Goal: Transaction & Acquisition: Subscribe to service/newsletter

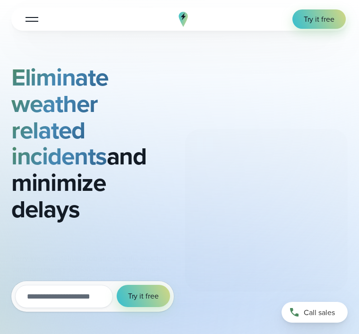
click at [318, 15] on span "Try it free" at bounding box center [319, 19] width 31 height 11
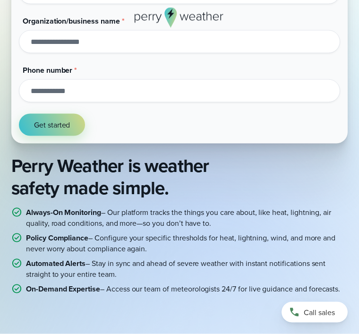
click at [44, 123] on span "Get started" at bounding box center [52, 125] width 36 height 11
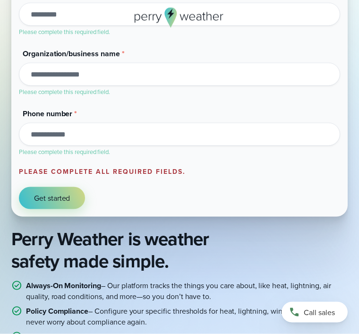
scroll to position [242, 0]
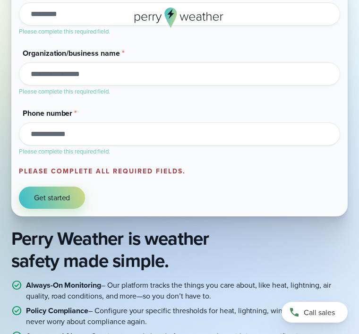
click at [48, 187] on form "Get 14 days on us! Get started today. No credit card required. Work email * Ple…" at bounding box center [179, 16] width 321 height 385
click at [52, 191] on button "Get started" at bounding box center [52, 198] width 66 height 22
click at [55, 135] on input "Phone number *" at bounding box center [179, 133] width 321 height 23
click at [333, 323] on div "Call sales 214-945-2199" at bounding box center [315, 312] width 66 height 21
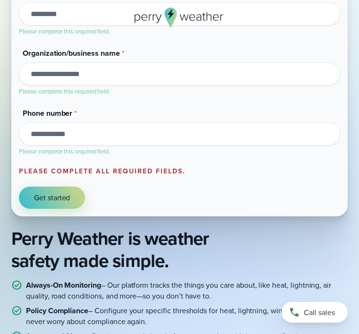
click at [44, 0] on div "Last name * Please complete this required field." at bounding box center [179, 12] width 321 height 49
